Goal: Task Accomplishment & Management: Use online tool/utility

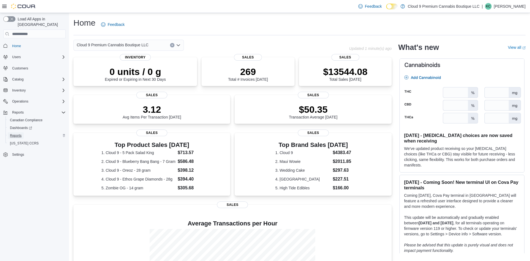
click at [21, 134] on span "Reports" at bounding box center [16, 136] width 12 height 4
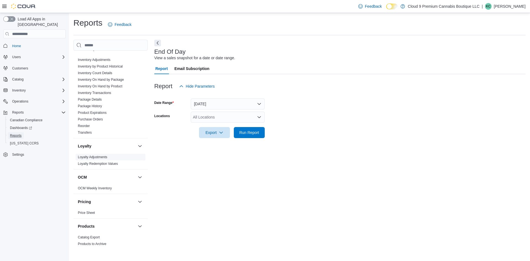
scroll to position [336, 0]
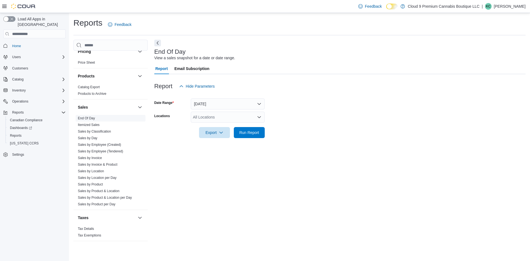
click at [93, 120] on link "End Of Day" at bounding box center [86, 119] width 17 height 4
click at [236, 101] on button "[DATE]" at bounding box center [228, 104] width 74 height 11
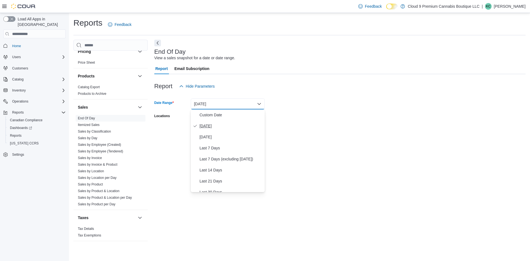
click at [215, 125] on span "[DATE]" at bounding box center [231, 126] width 63 height 7
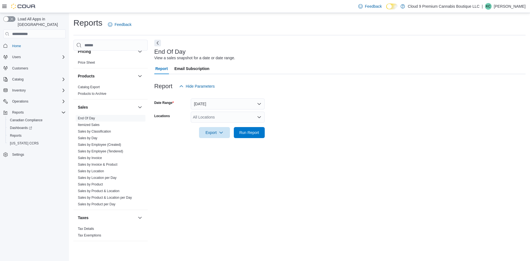
click at [212, 117] on div "All Locations" at bounding box center [228, 117] width 74 height 11
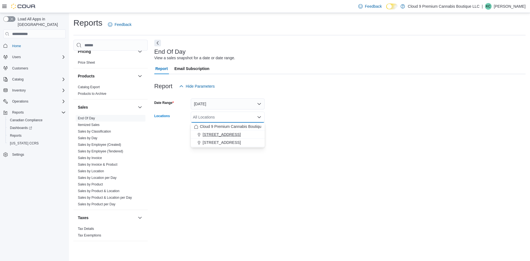
click at [229, 133] on div "[STREET_ADDRESS]" at bounding box center [227, 135] width 67 height 6
drag, startPoint x: 328, startPoint y: 132, endPoint x: 274, endPoint y: 133, distance: 53.9
click at [324, 132] on form "Date Range [DATE] Locations [STREET_ADDRESS] Selected. [STREET_ADDRESS] Press B…" at bounding box center [339, 115] width 371 height 46
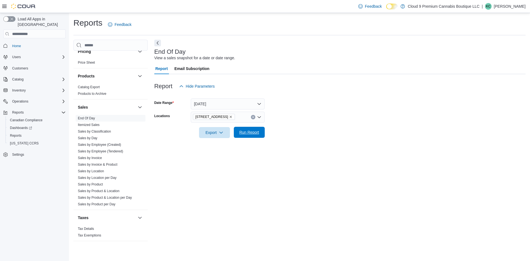
click at [240, 135] on span "Run Report" at bounding box center [249, 133] width 20 height 6
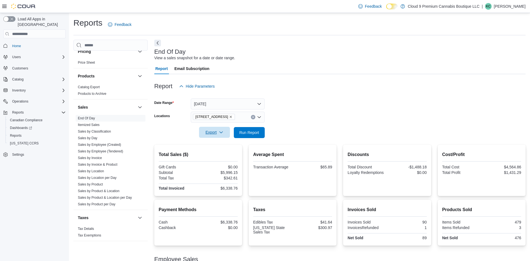
click at [208, 133] on span "Export" at bounding box center [214, 132] width 24 height 11
click at [215, 154] on span "Export to Pdf" at bounding box center [215, 155] width 25 height 4
